Goal: Find contact information: Find contact information

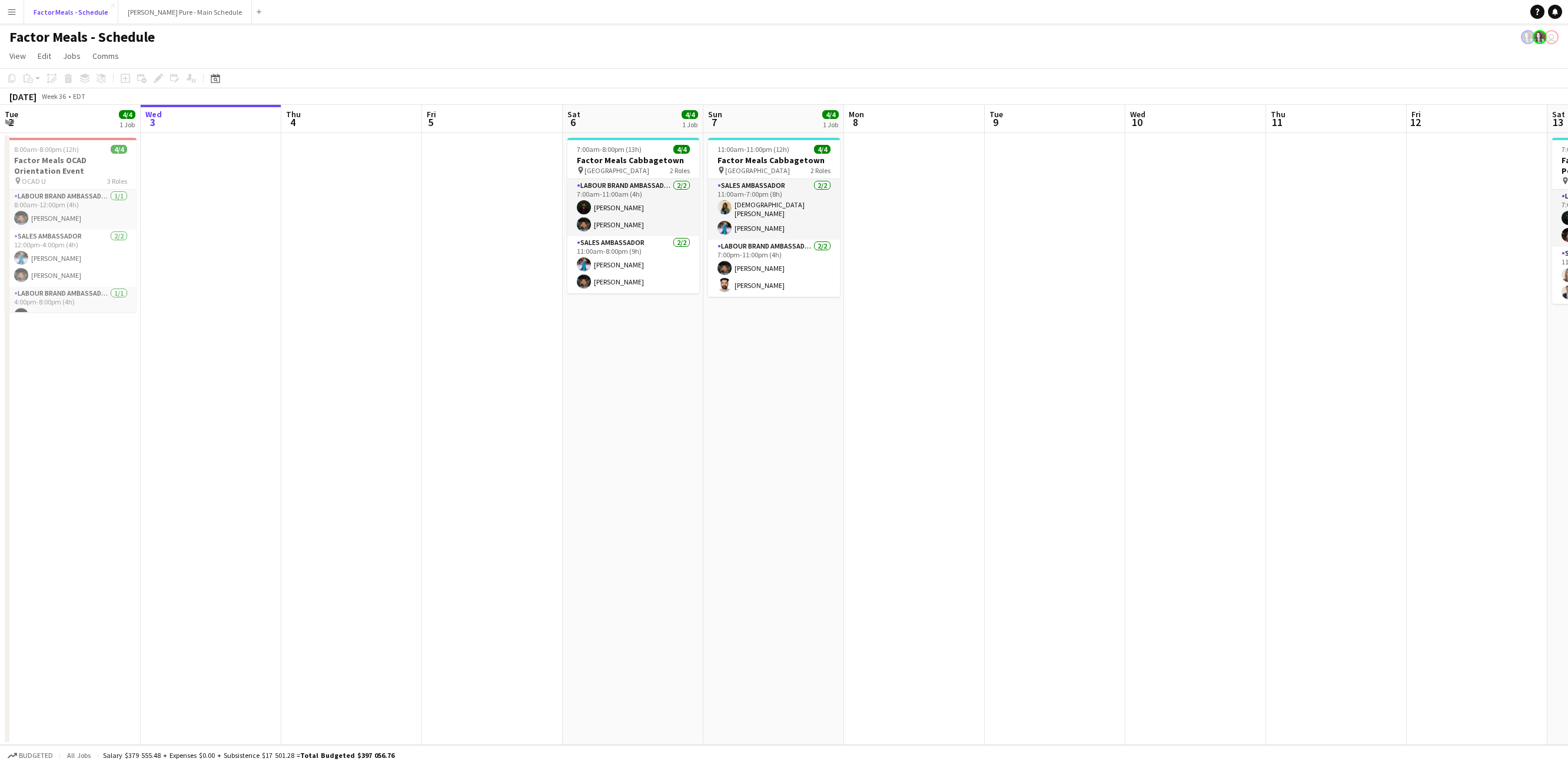
scroll to position [0, 282]
click at [666, 225] on app-card-role "Labour Brand Ambassadors [DATE] 7:00am-11:00am (4h) [PERSON_NAME]" at bounding box center [633, 207] width 132 height 57
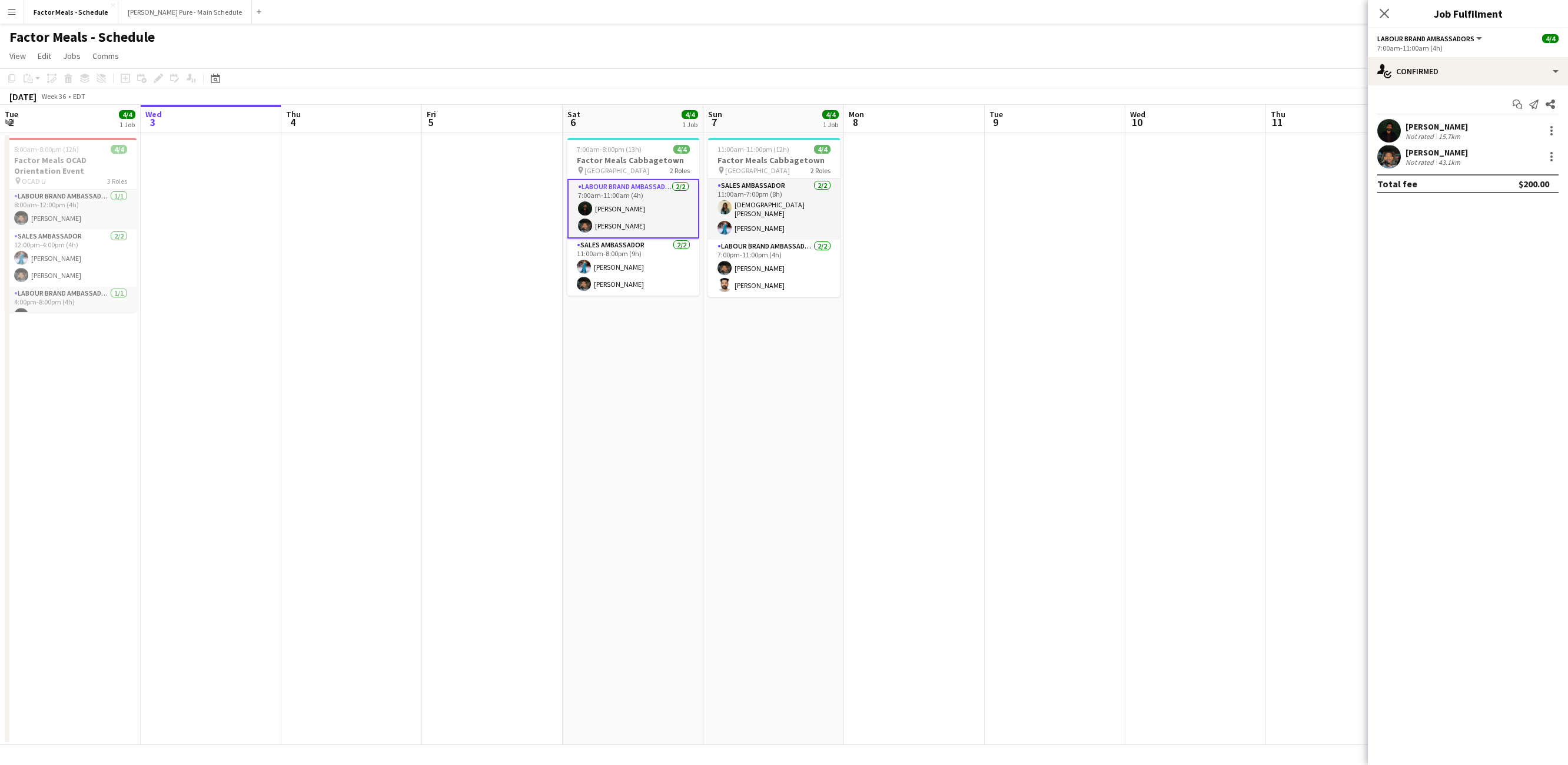
click at [1414, 164] on div "Not rated" at bounding box center [1421, 162] width 31 height 9
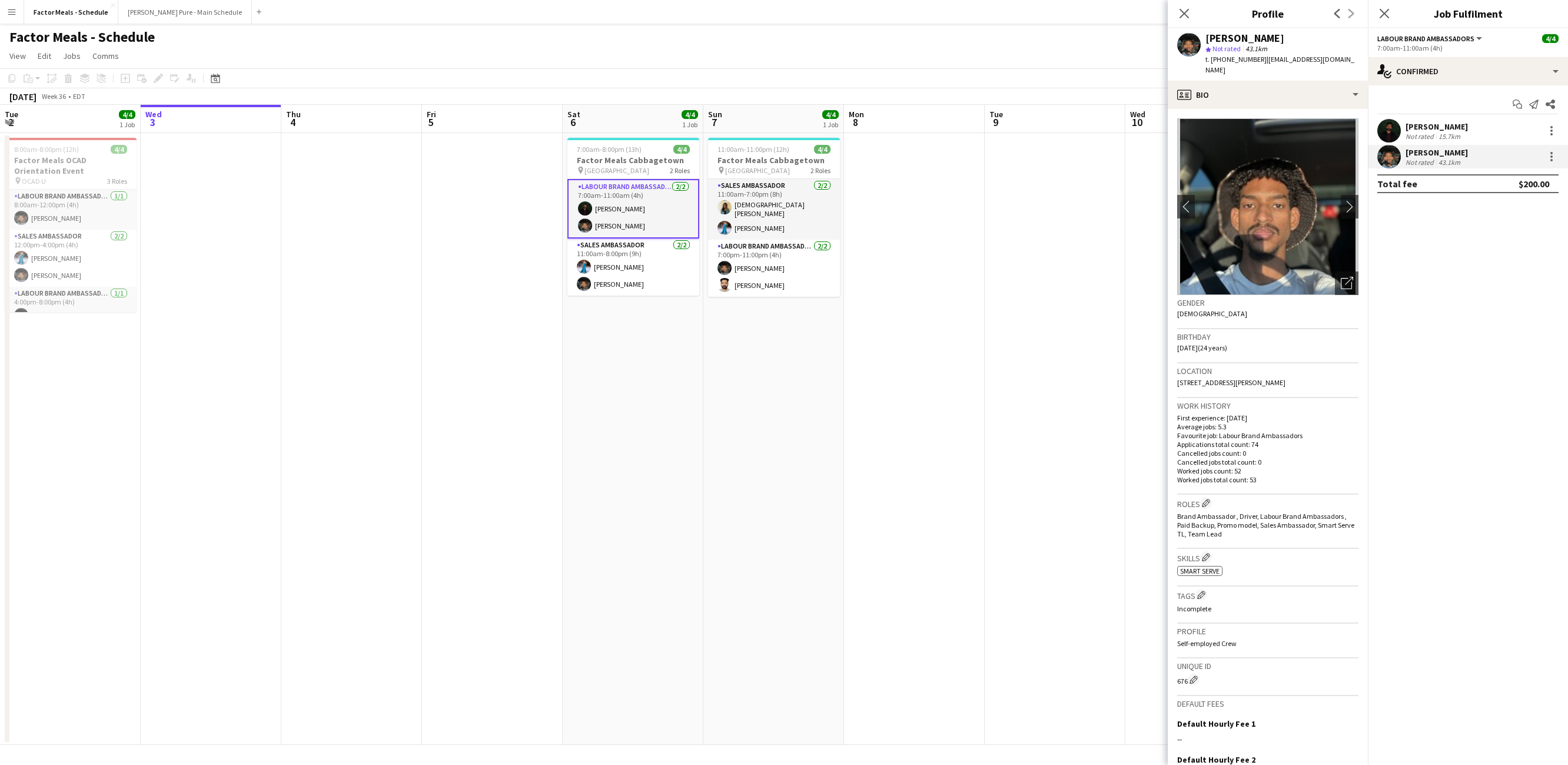
click at [1276, 66] on div "t. [PHONE_NUMBER] | [EMAIL_ADDRESS][DOMAIN_NAME]" at bounding box center [1281, 65] width 153 height 22
click at [1235, 61] on span "t. [PHONE_NUMBER]" at bounding box center [1236, 59] width 61 height 9
copy span "14167955614"
click at [1427, 129] on div "[PERSON_NAME]" at bounding box center [1436, 126] width 62 height 11
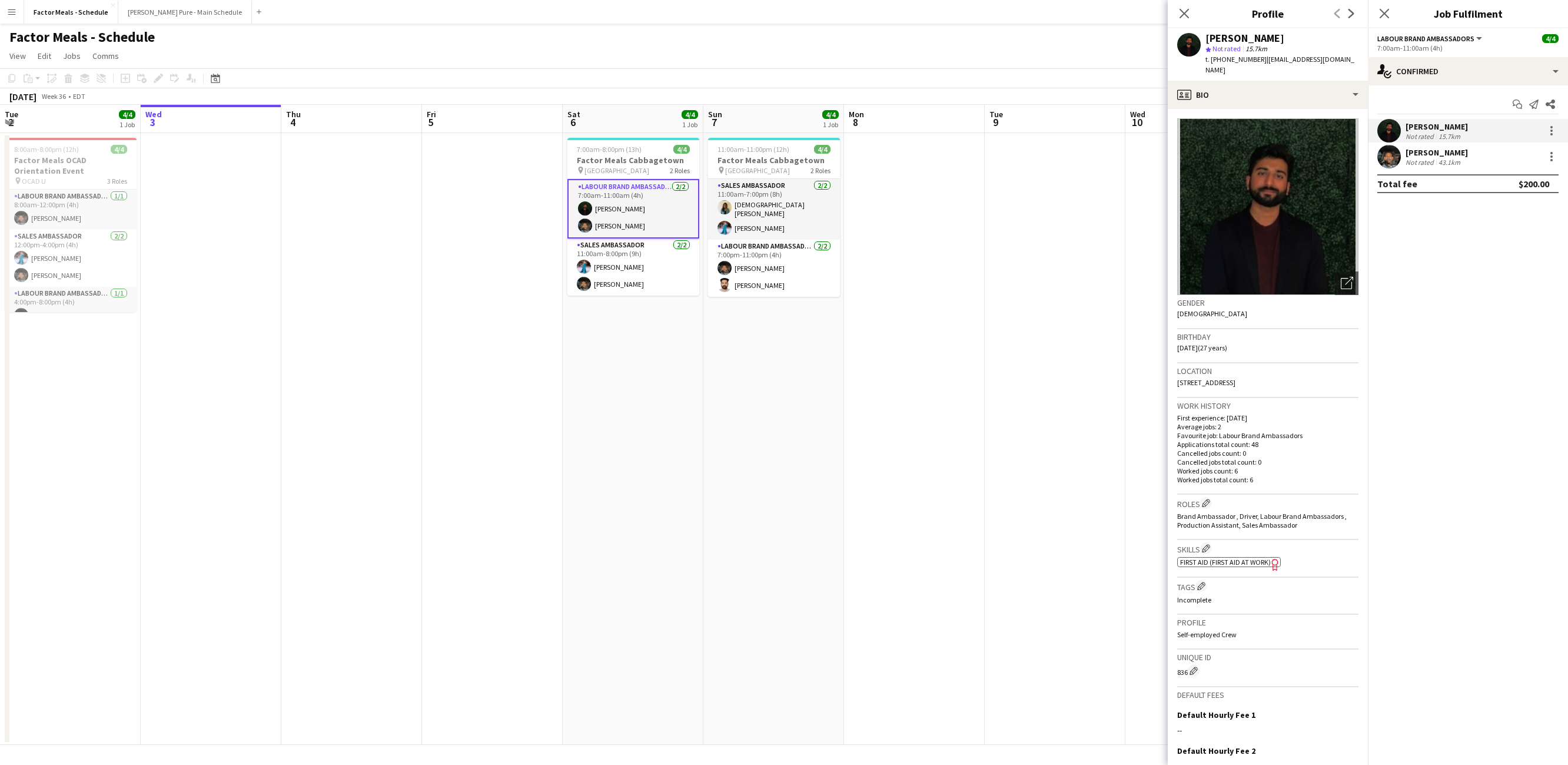
click at [643, 414] on app-date-cell "7:00am-8:00pm (13h) 4/4 Factor Meals Cabbagetown pin Parliament St. and Carlton…" at bounding box center [633, 439] width 141 height 612
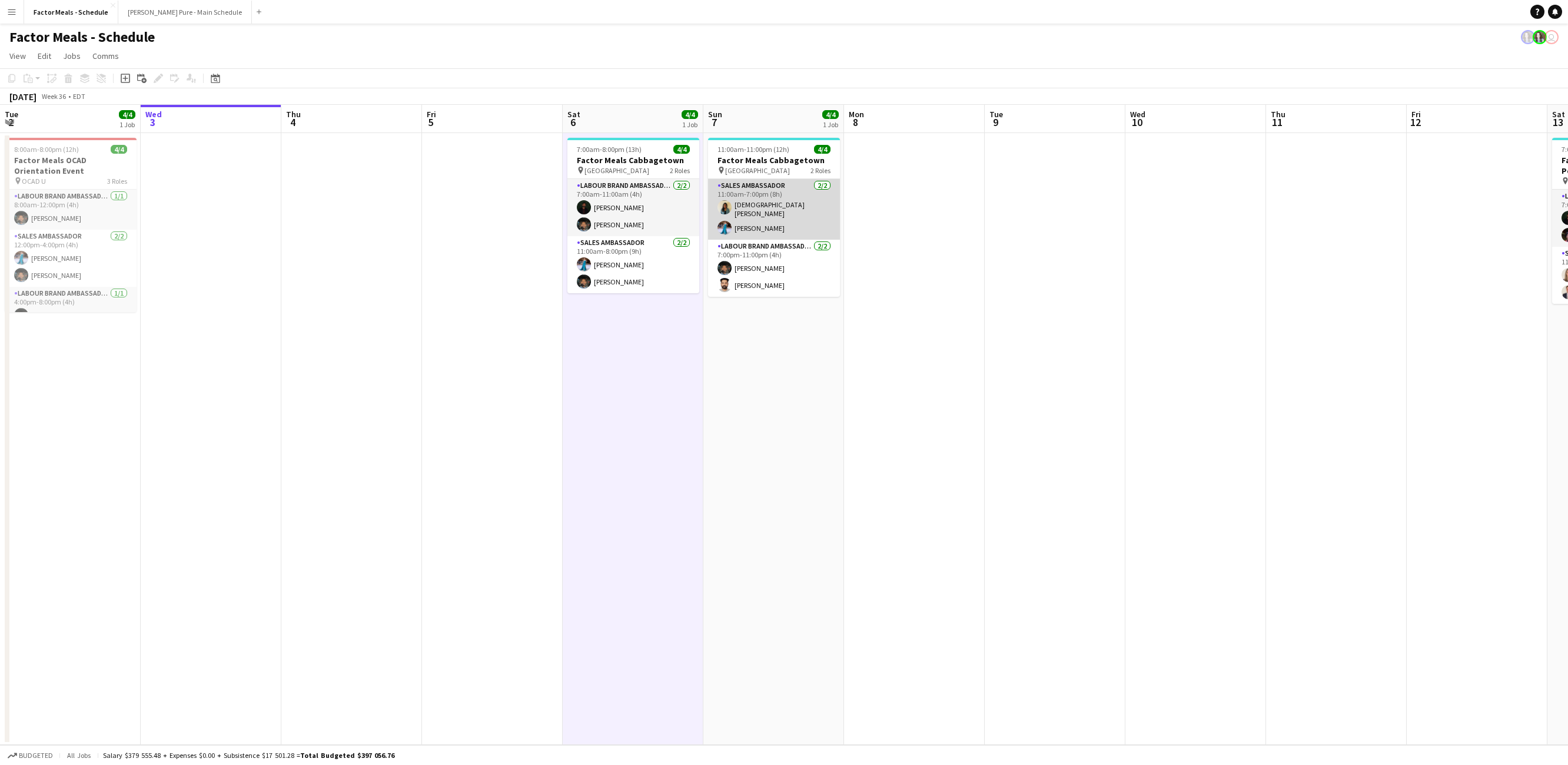
click at [745, 219] on app-card-role "Sales Ambassador [DATE] 11:00am-7:00pm (8h) [PERSON_NAME]" at bounding box center [774, 209] width 132 height 61
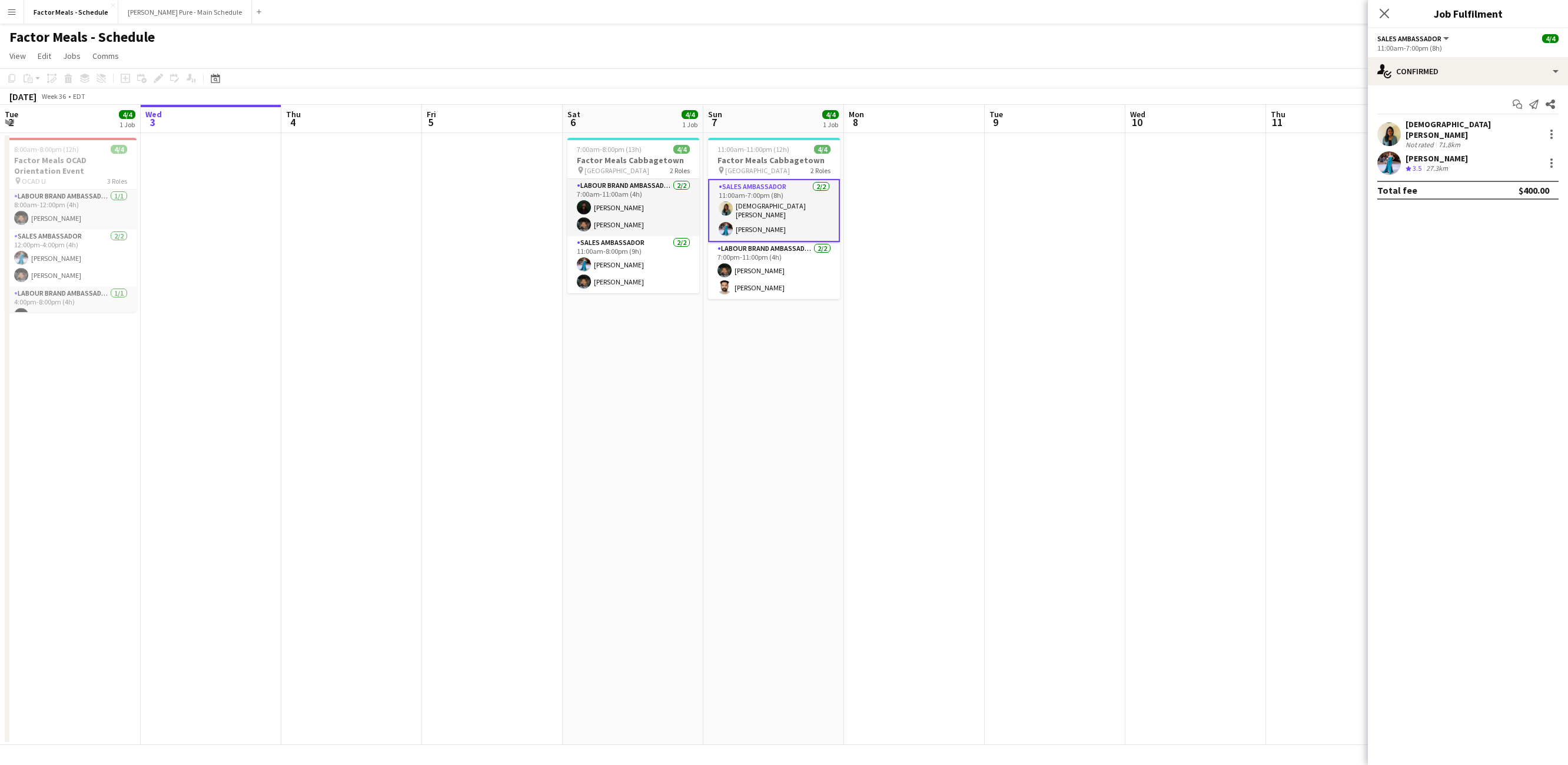
click at [1409, 119] on div "[DEMOGRAPHIC_DATA] [PERSON_NAME] Not rated 71.8km" at bounding box center [1468, 134] width 200 height 30
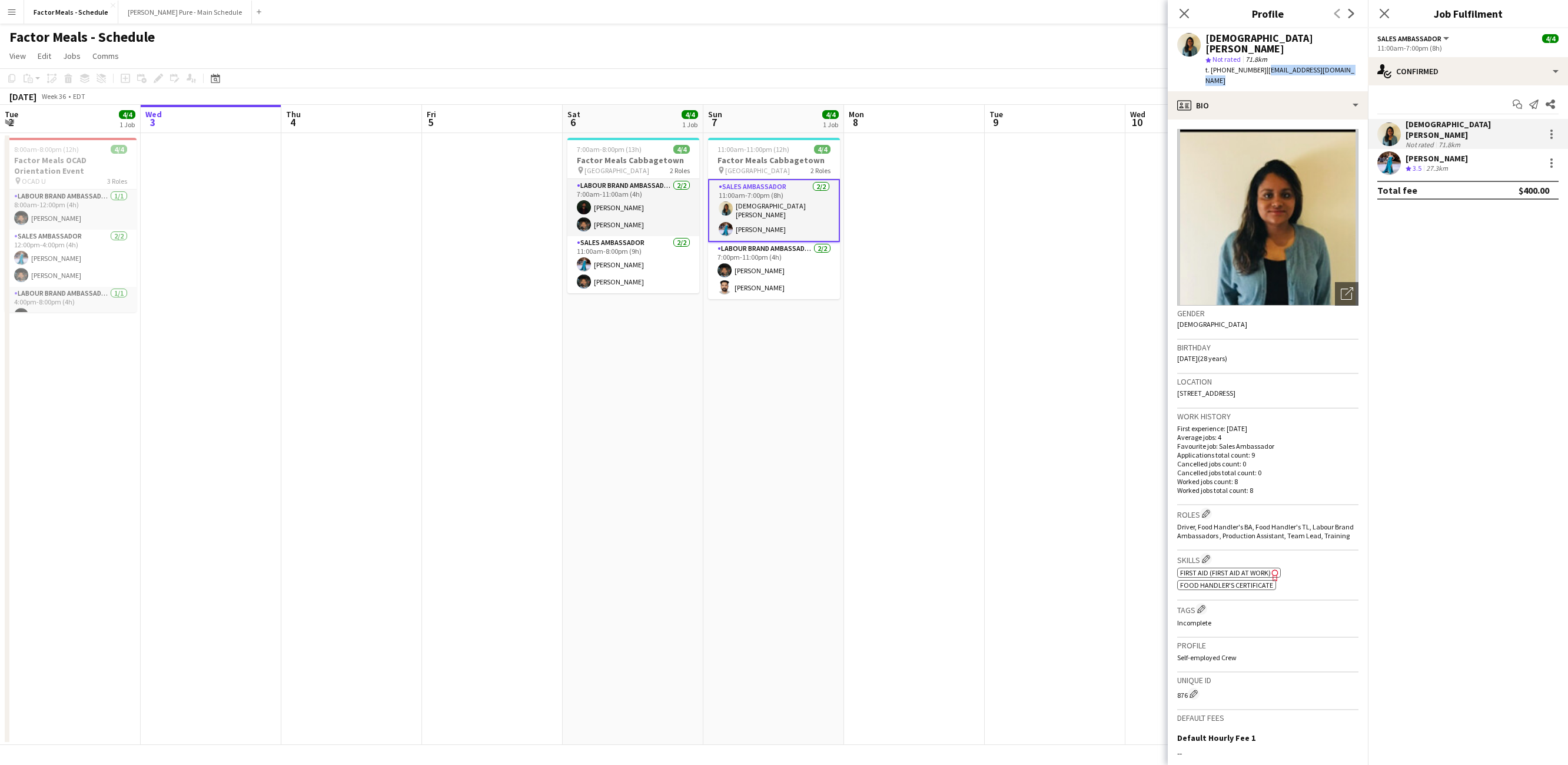
drag, startPoint x: 1260, startPoint y: 58, endPoint x: 1359, endPoint y: 61, distance: 99.0
click at [1359, 61] on div "[DEMOGRAPHIC_DATA] [PERSON_NAME] star Not rated 71.8km t. [PHONE_NUMBER] | [EMA…" at bounding box center [1268, 60] width 200 height 63
copy span "[EMAIL_ADDRESS][DOMAIN_NAME]"
click at [759, 274] on app-card-role "Labour Brand Ambassadors [DATE] 7:00pm-11:00pm (4h) [PERSON_NAME] [PERSON_NAME]" at bounding box center [774, 270] width 132 height 57
